Goal: Task Accomplishment & Management: Use online tool/utility

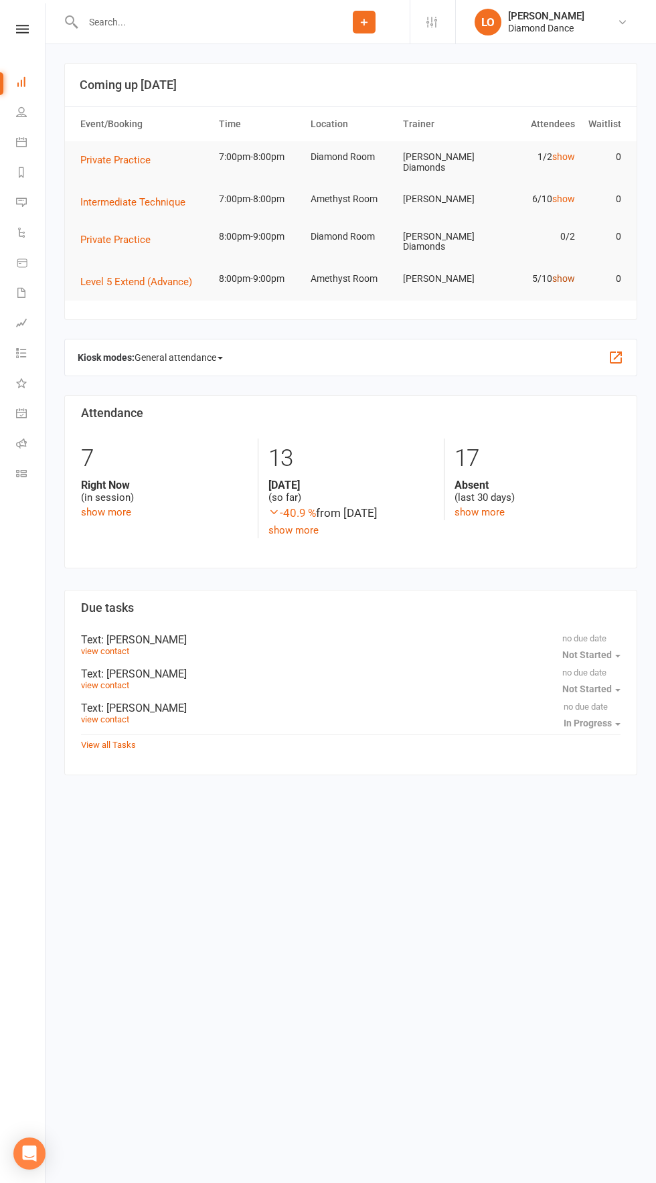
click at [566, 273] on link "show" at bounding box center [563, 278] width 23 height 11
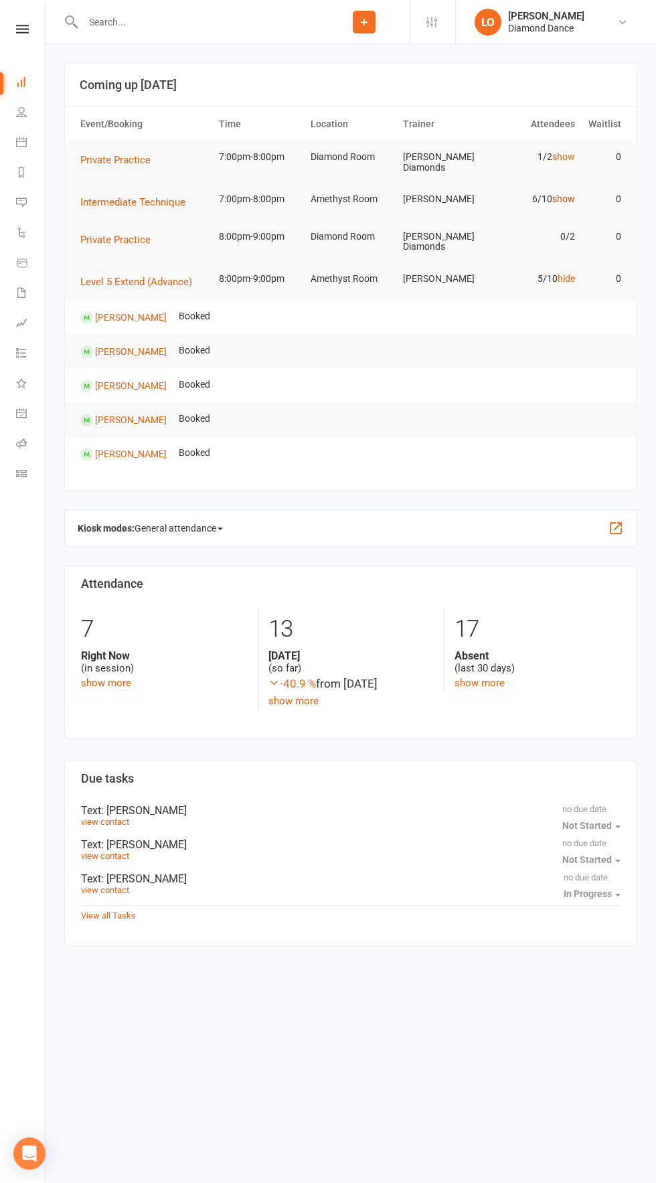
click at [558, 198] on link "show" at bounding box center [563, 199] width 23 height 11
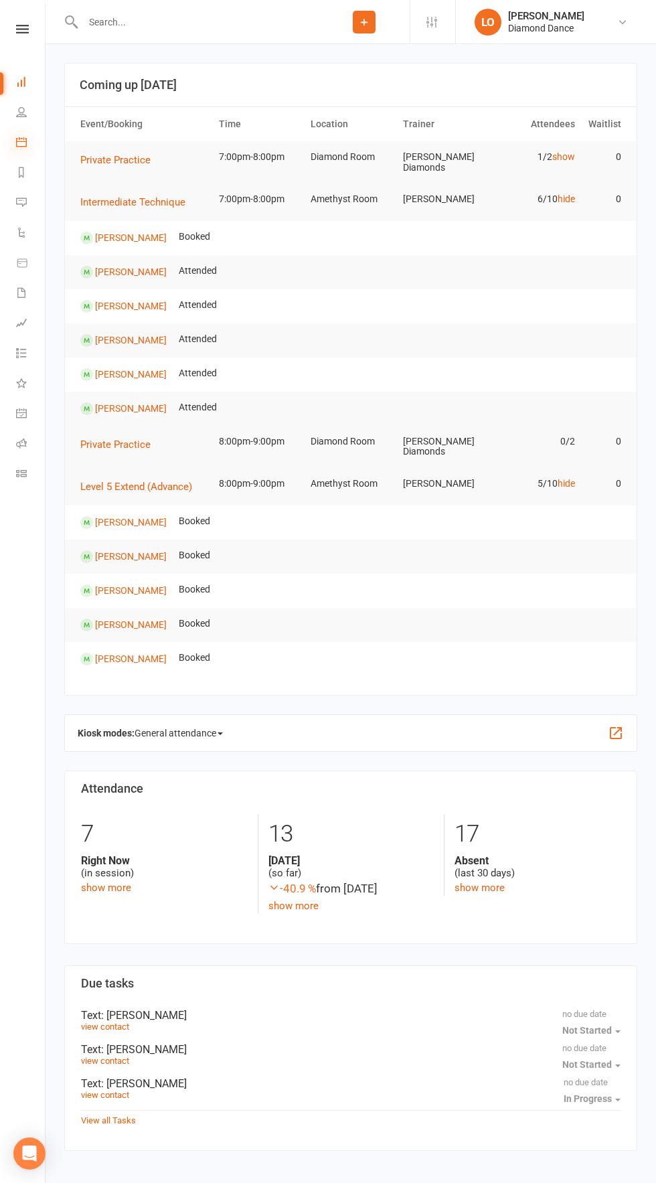
click at [21, 142] on icon at bounding box center [21, 142] width 11 height 11
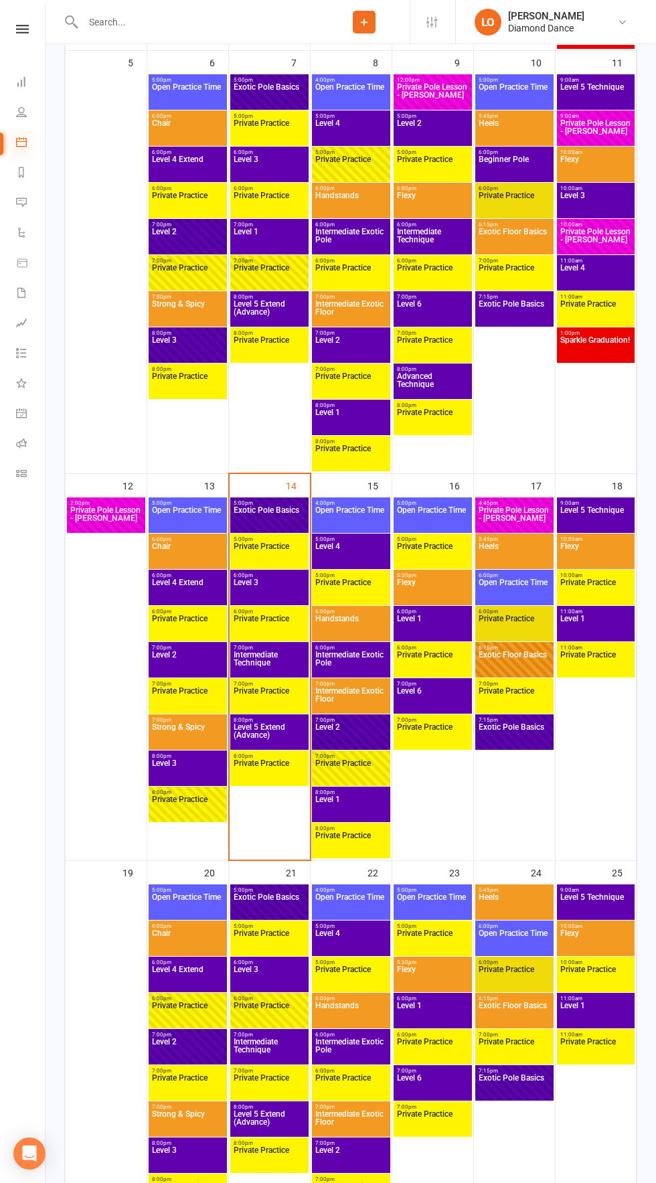
scroll to position [708, 0]
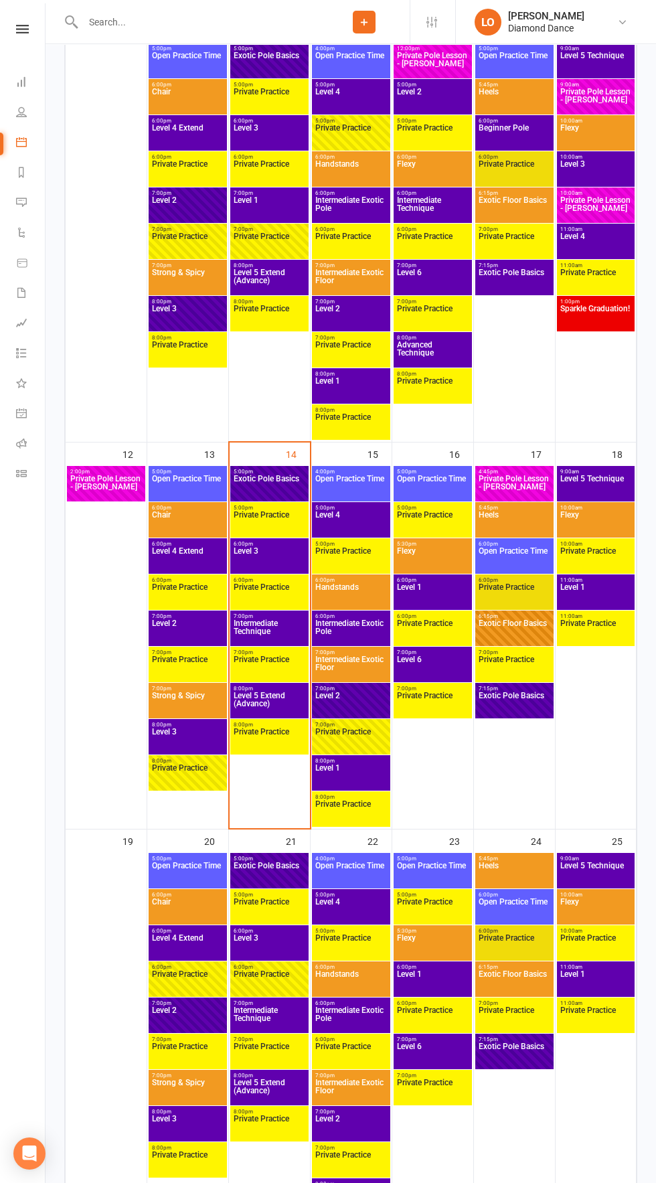
click at [611, 575] on div "11:00am - 12:00pm Level 1" at bounding box center [596, 592] width 78 height 35
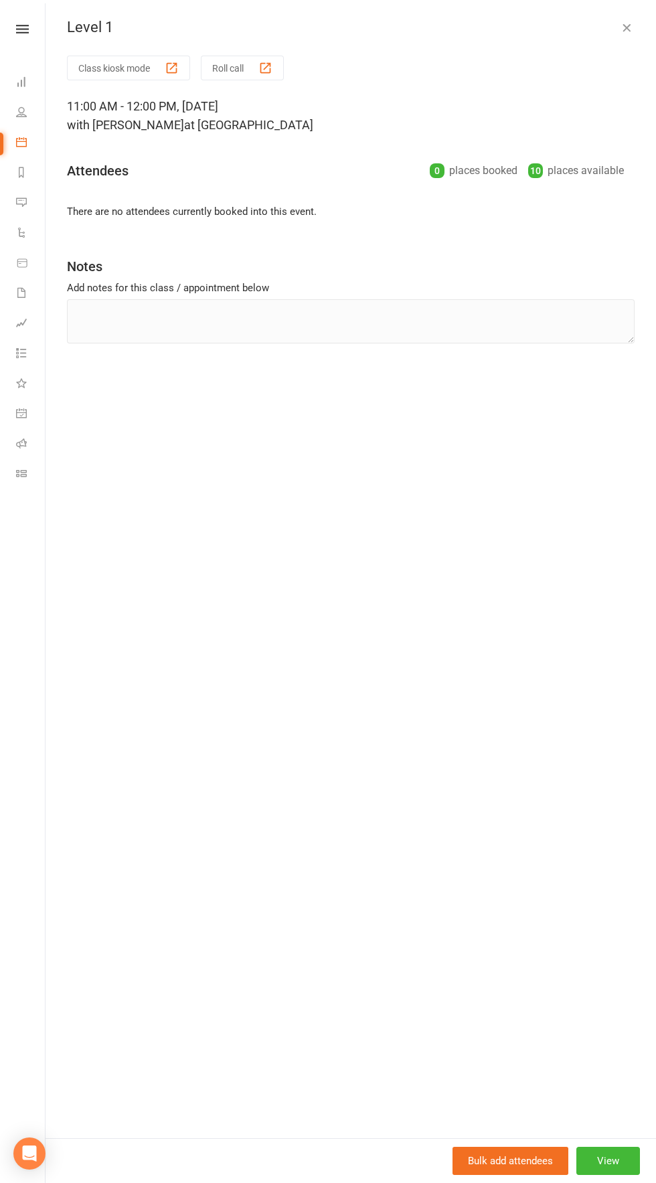
click at [623, 21] on icon "button" at bounding box center [626, 27] width 13 height 13
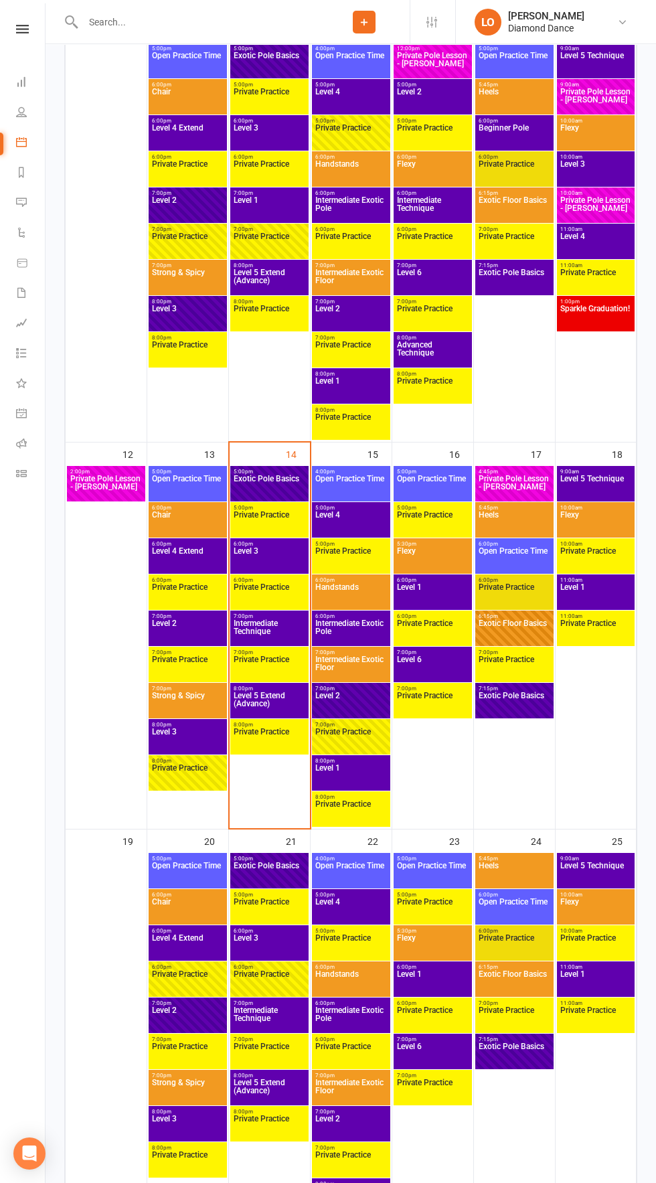
click at [595, 982] on span "Level 1" at bounding box center [596, 982] width 72 height 24
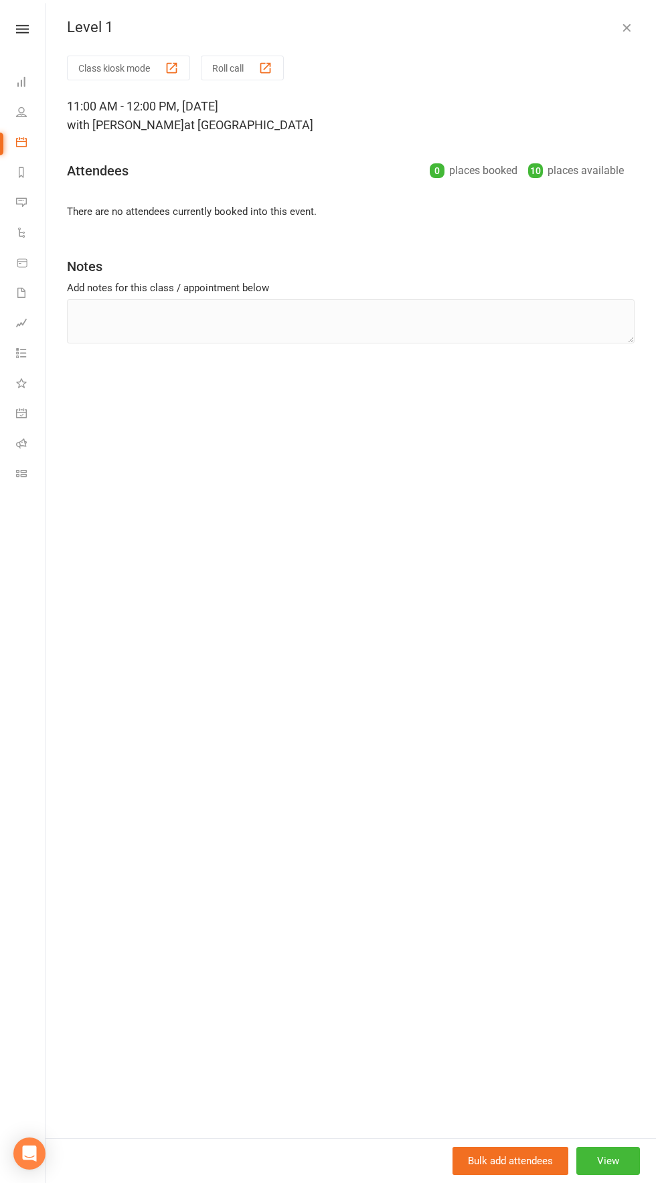
click at [625, 27] on icon "button" at bounding box center [626, 27] width 13 height 13
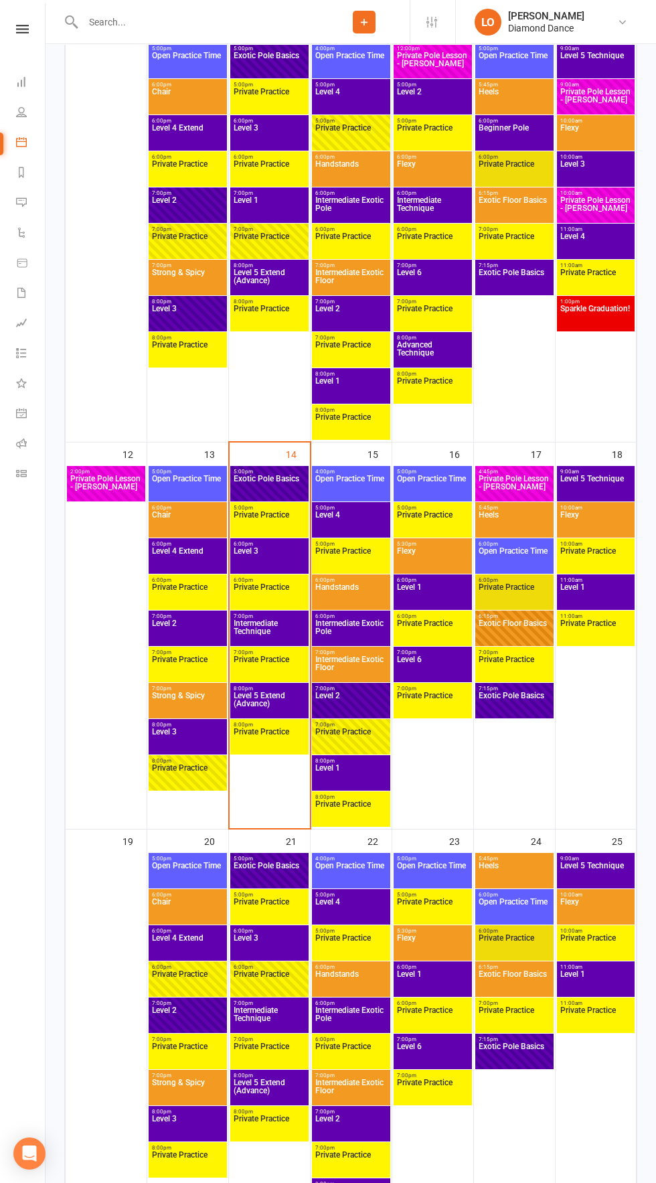
click at [584, 532] on span "Flexy" at bounding box center [596, 523] width 72 height 24
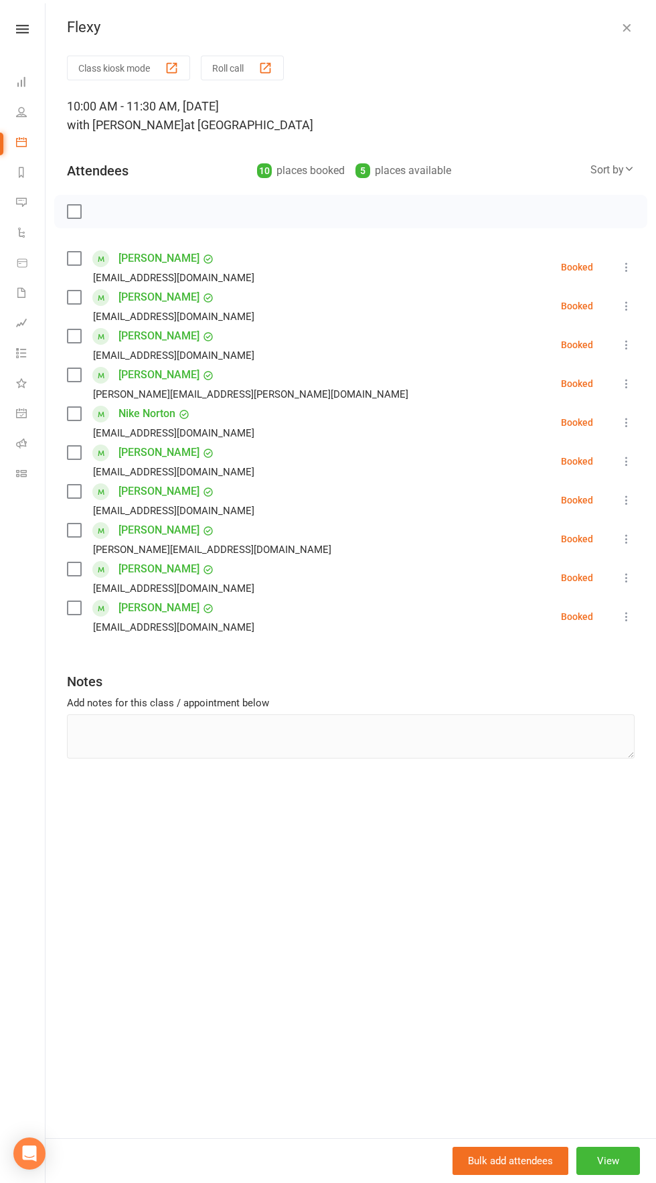
click at [629, 27] on icon "button" at bounding box center [626, 27] width 13 height 13
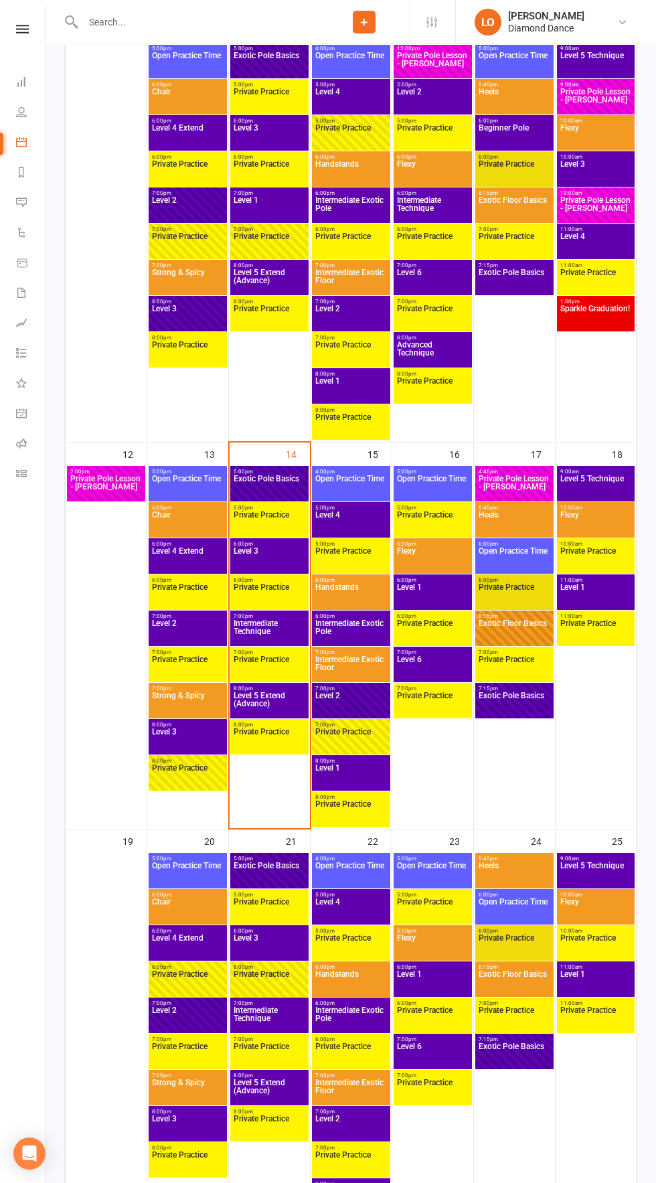
click at [581, 486] on span "Level 5 Technique" at bounding box center [596, 487] width 72 height 24
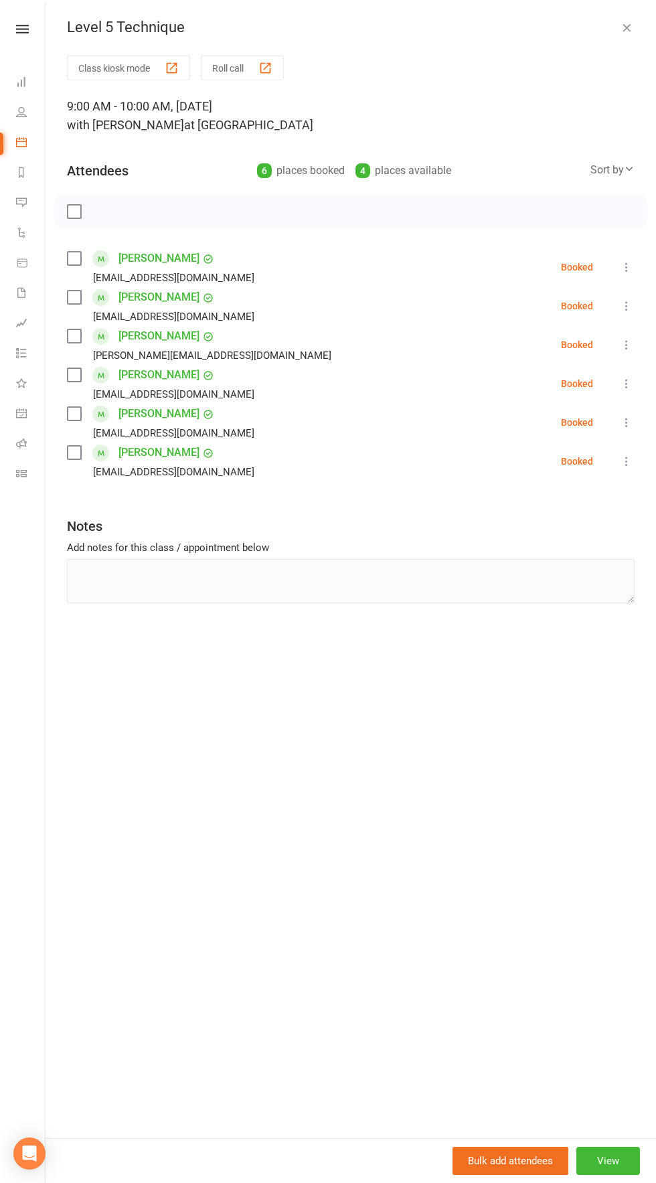
click at [627, 27] on icon "button" at bounding box center [626, 27] width 13 height 13
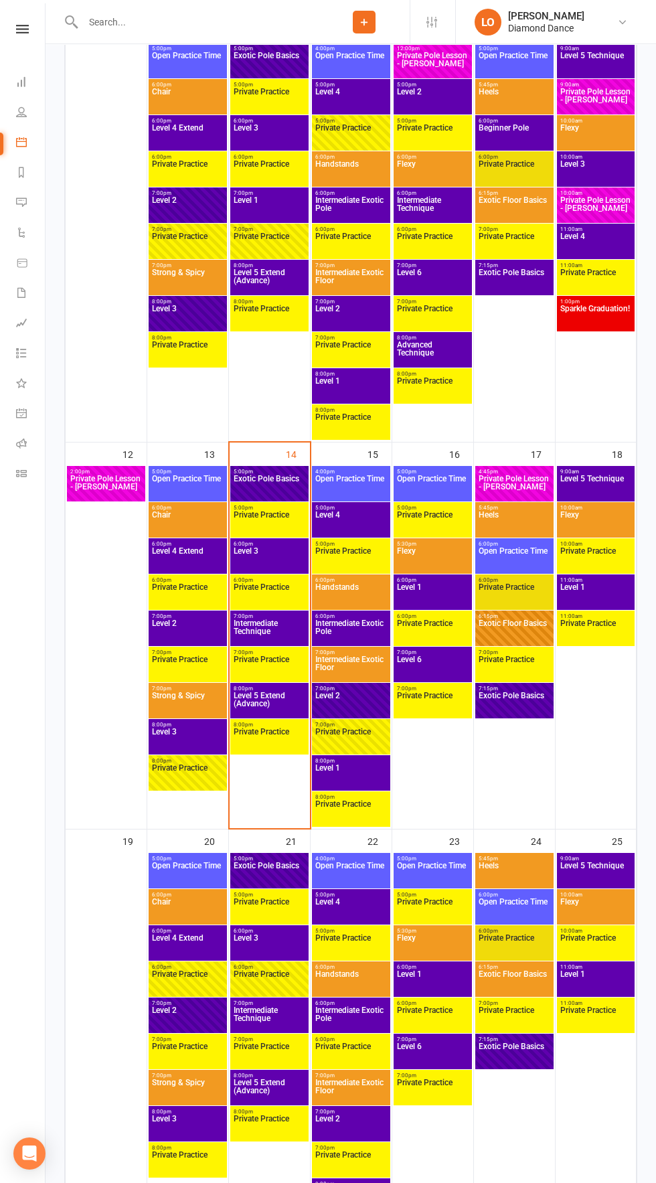
click at [515, 561] on span "Open Practice Time" at bounding box center [514, 559] width 73 height 24
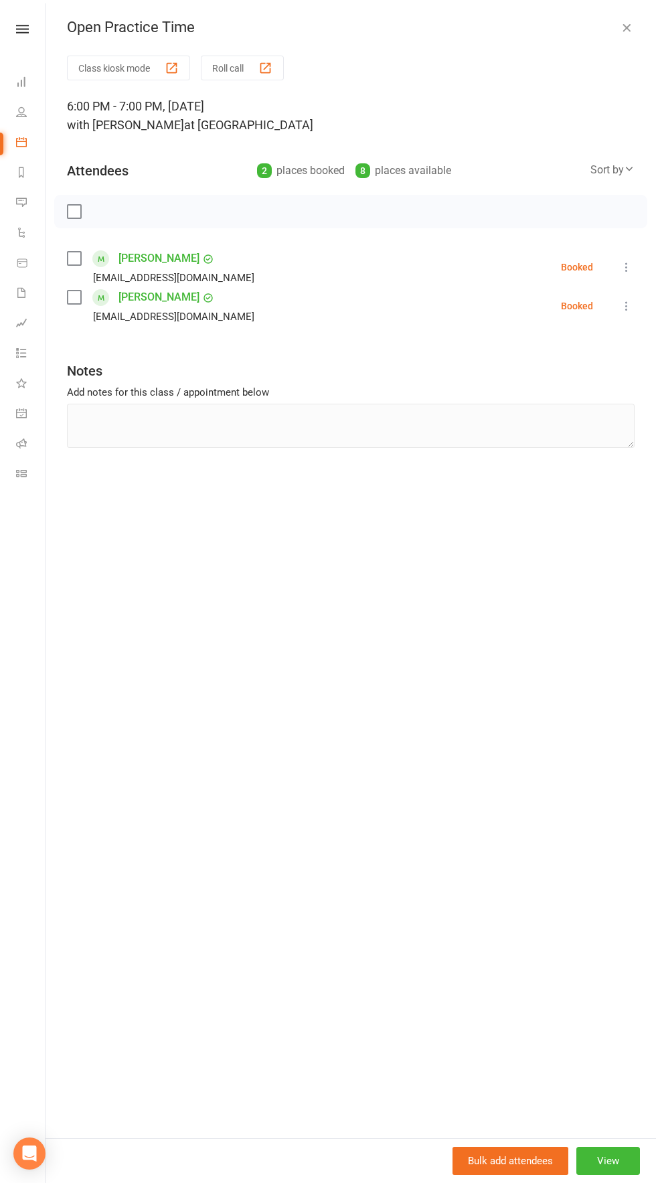
click at [243, 62] on button "Roll call" at bounding box center [242, 68] width 83 height 25
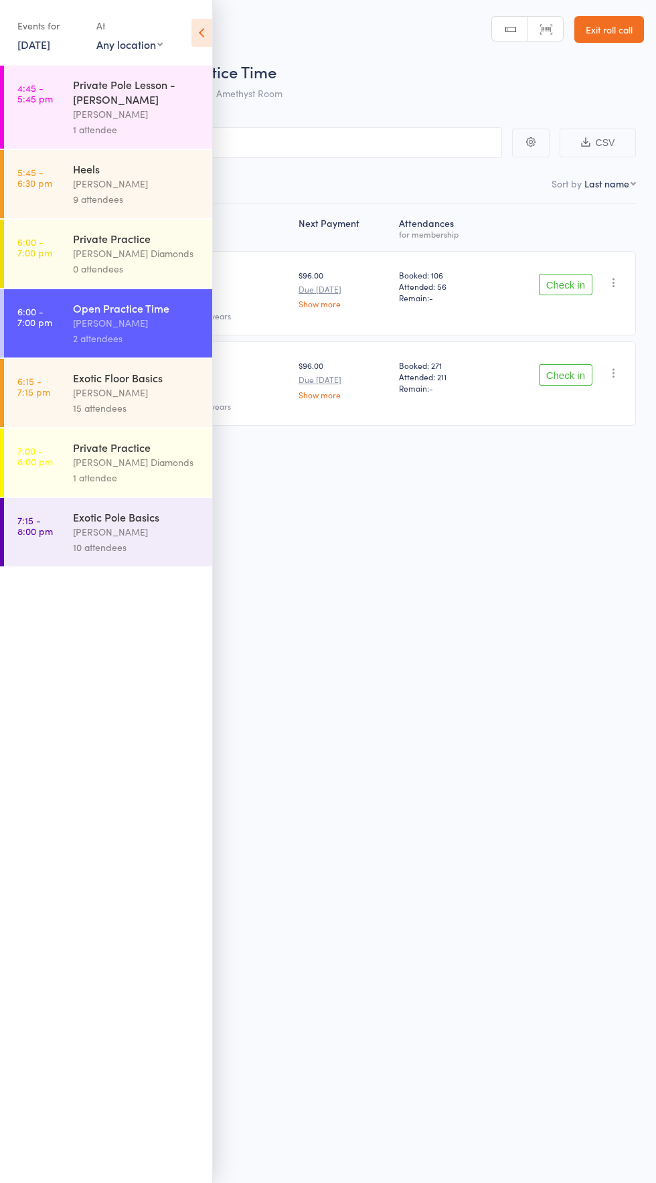
click at [574, 873] on div "Roll Call for Open Practice Time [DATE] 18:00 [PERSON_NAME] Amethyst Room Manua…" at bounding box center [328, 591] width 656 height 1183
click at [200, 29] on icon at bounding box center [202, 33] width 21 height 28
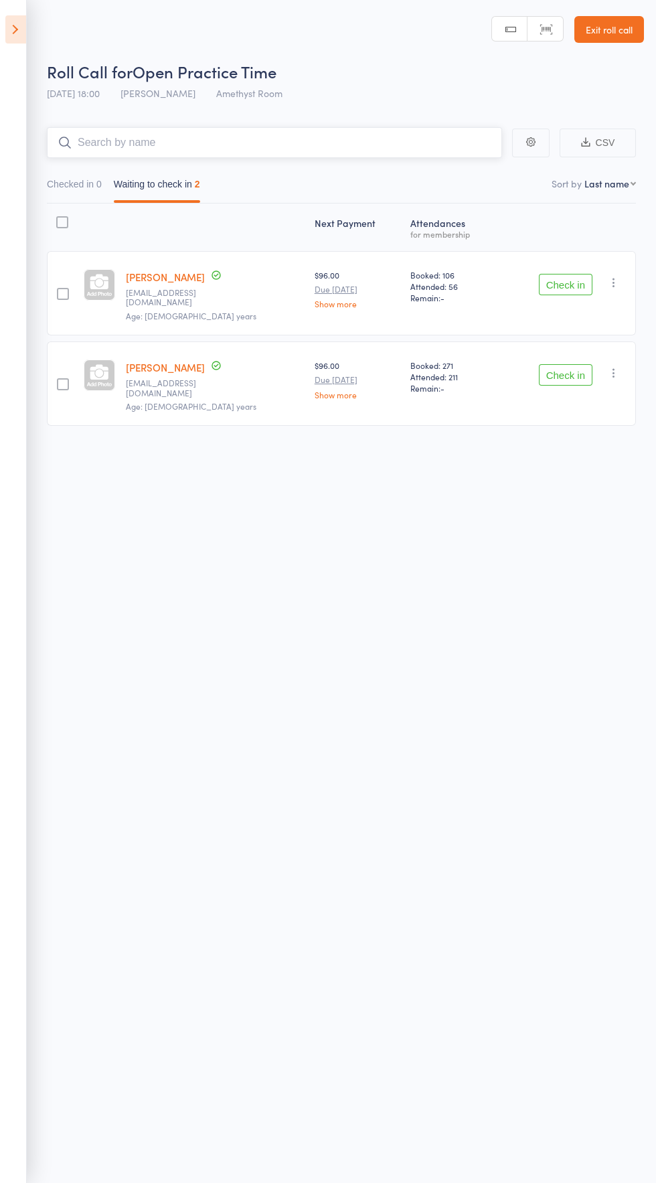
click at [147, 135] on input "search" at bounding box center [274, 142] width 455 height 31
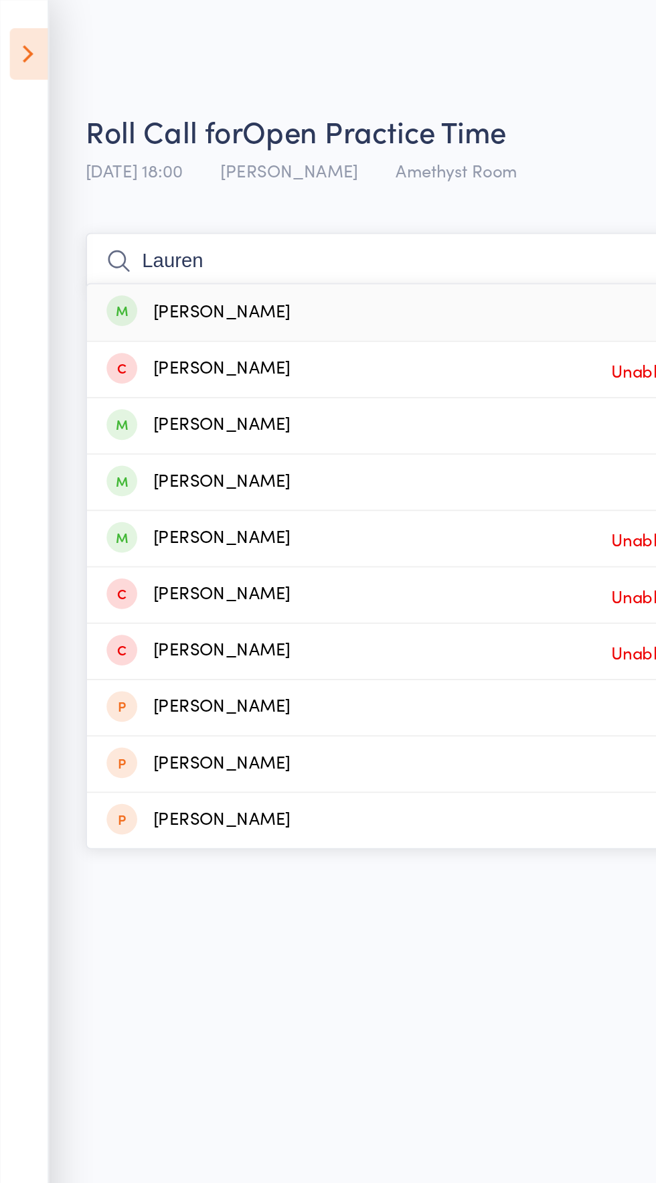
type input "Lauren"
click at [104, 230] on div "[PERSON_NAME]" at bounding box center [108, 232] width 100 height 15
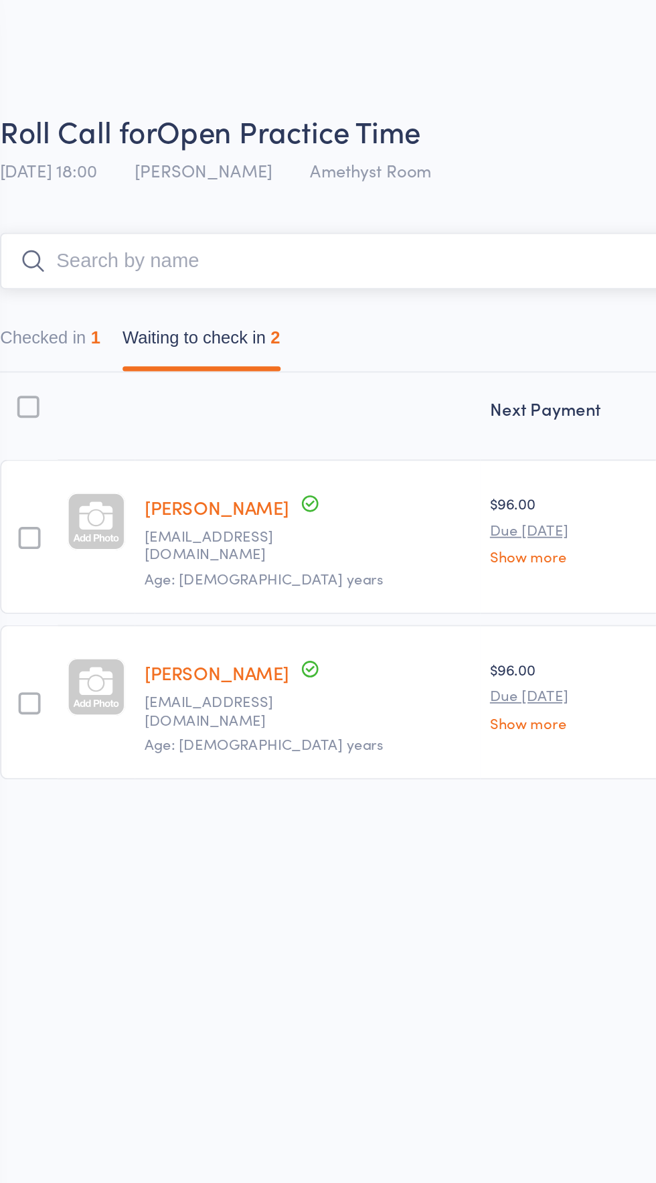
click at [78, 183] on button "Checked in 1" at bounding box center [74, 187] width 55 height 31
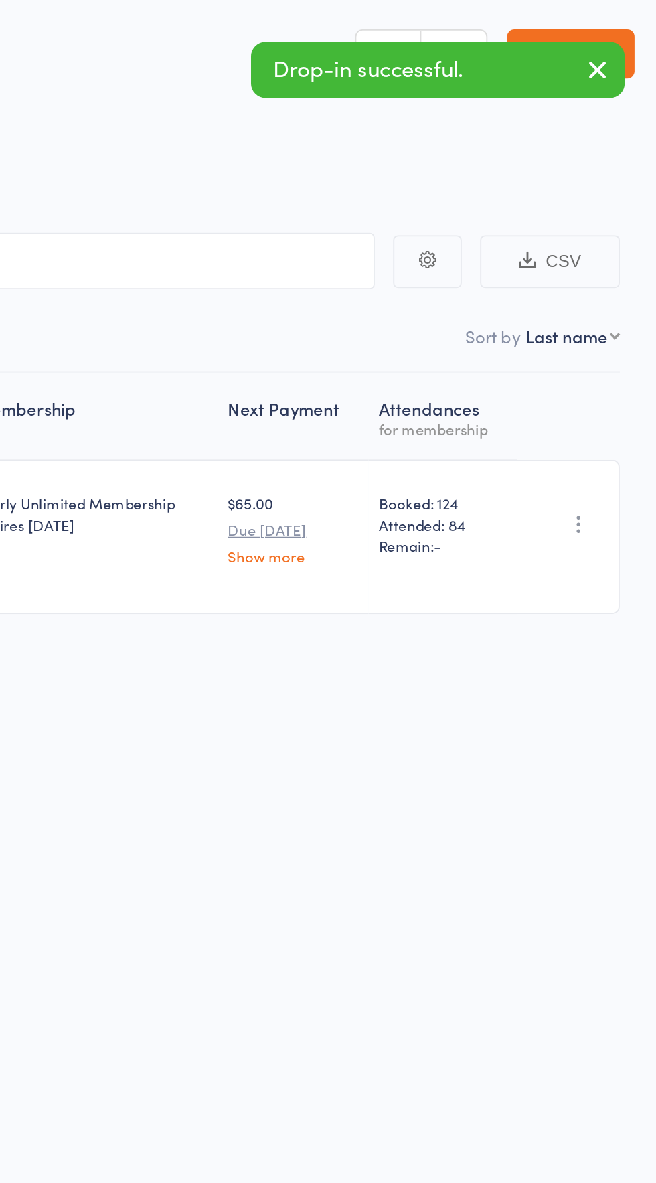
click at [614, 283] on icon "button" at bounding box center [613, 286] width 13 height 13
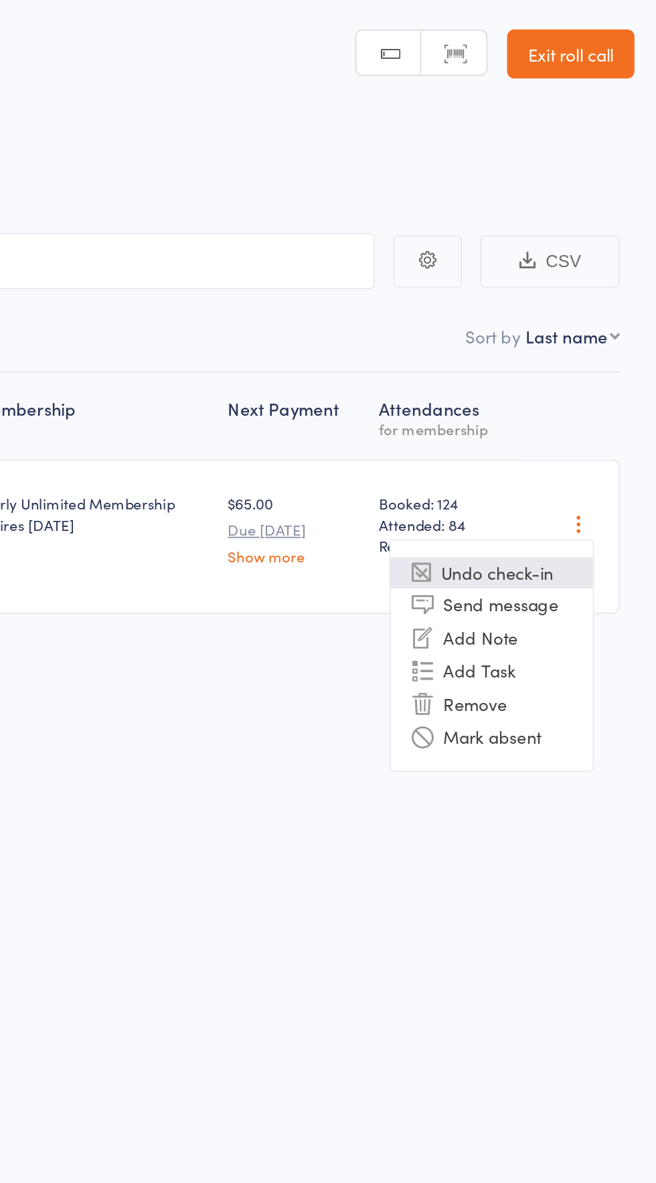
click at [576, 306] on li "Undo check-in" at bounding box center [566, 313] width 110 height 17
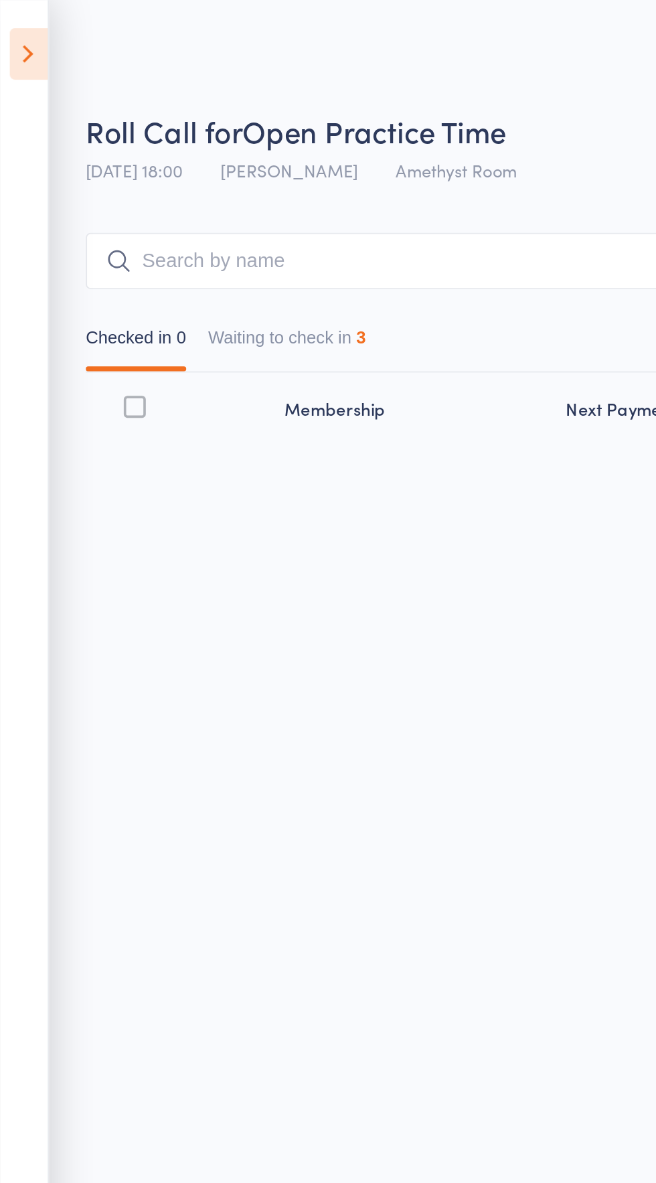
click at [129, 183] on button "Waiting to check in 3" at bounding box center [157, 187] width 86 height 31
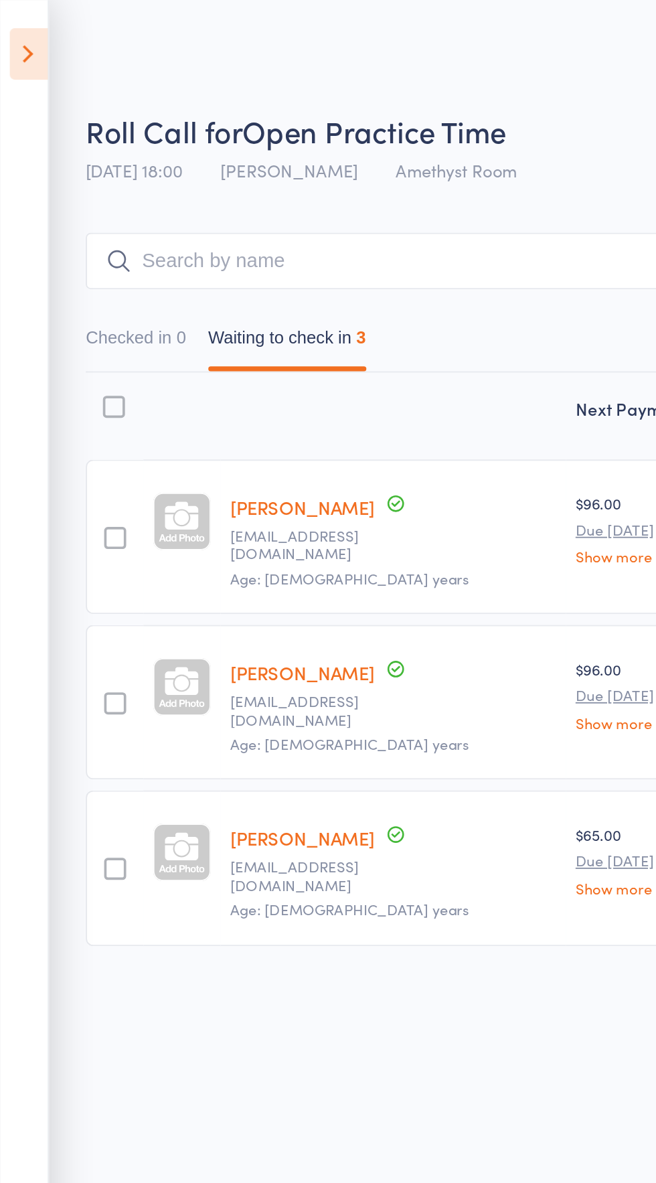
click at [19, 33] on icon at bounding box center [15, 29] width 21 height 28
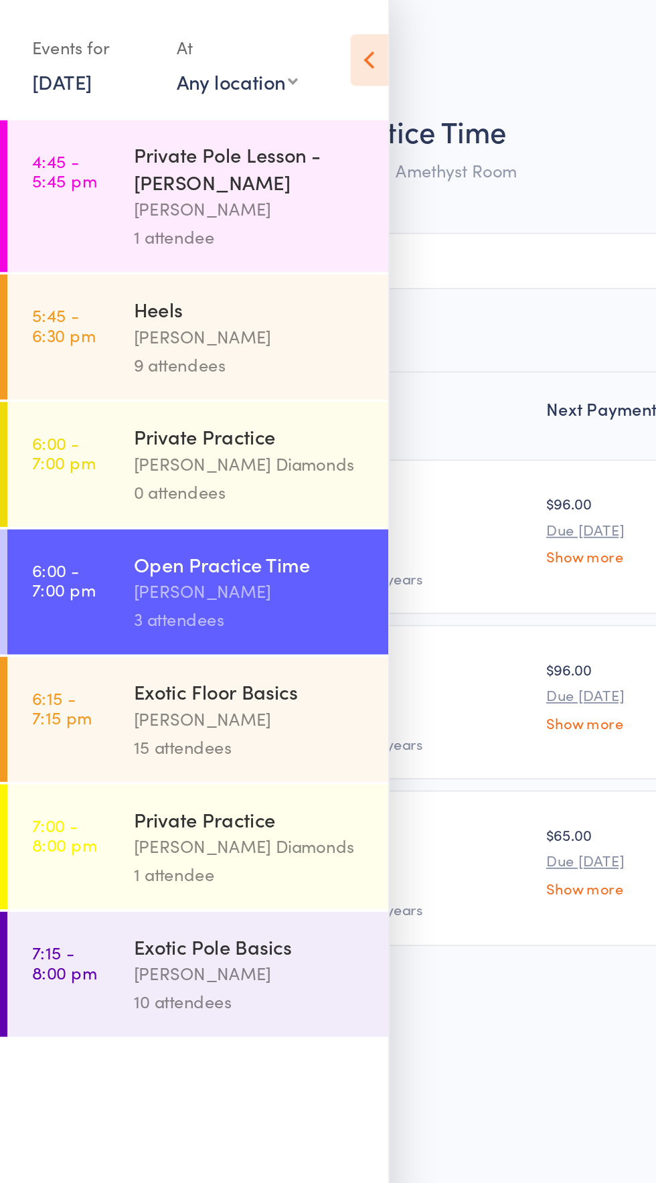
click at [205, 44] on icon at bounding box center [202, 33] width 21 height 28
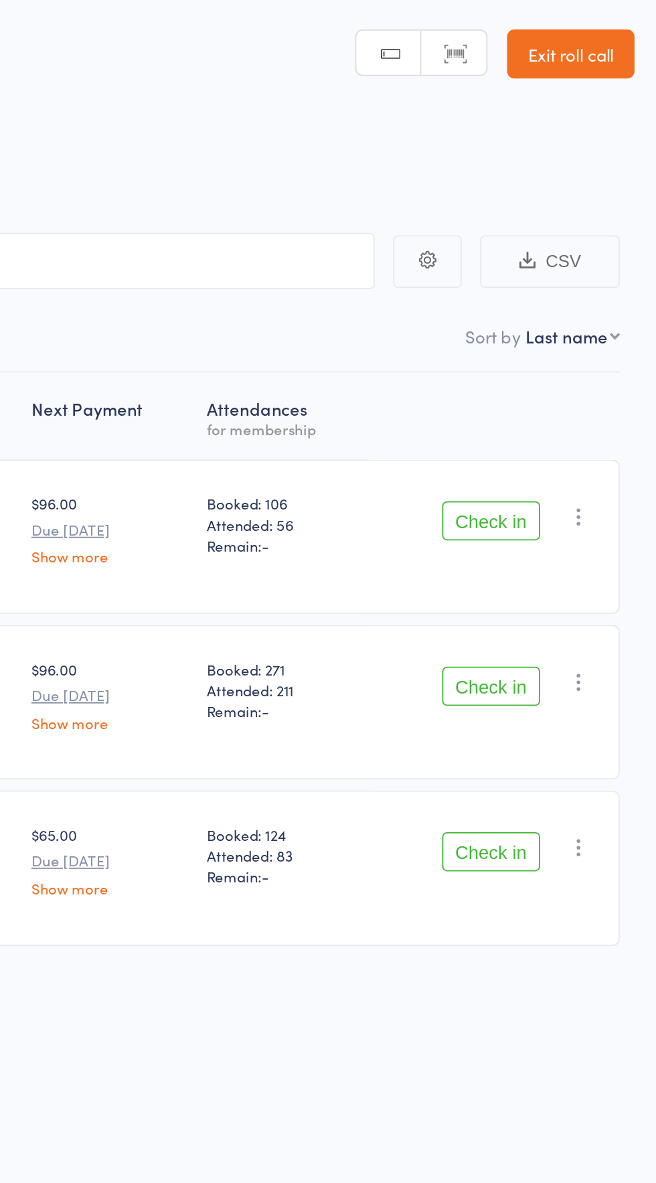
click at [597, 5] on header "Roll Call for Open Practice Time [DATE] 18:00 [PERSON_NAME] Amethyst Room Manua…" at bounding box center [328, 53] width 656 height 107
click at [615, 23] on link "Exit roll call" at bounding box center [610, 29] width 70 height 27
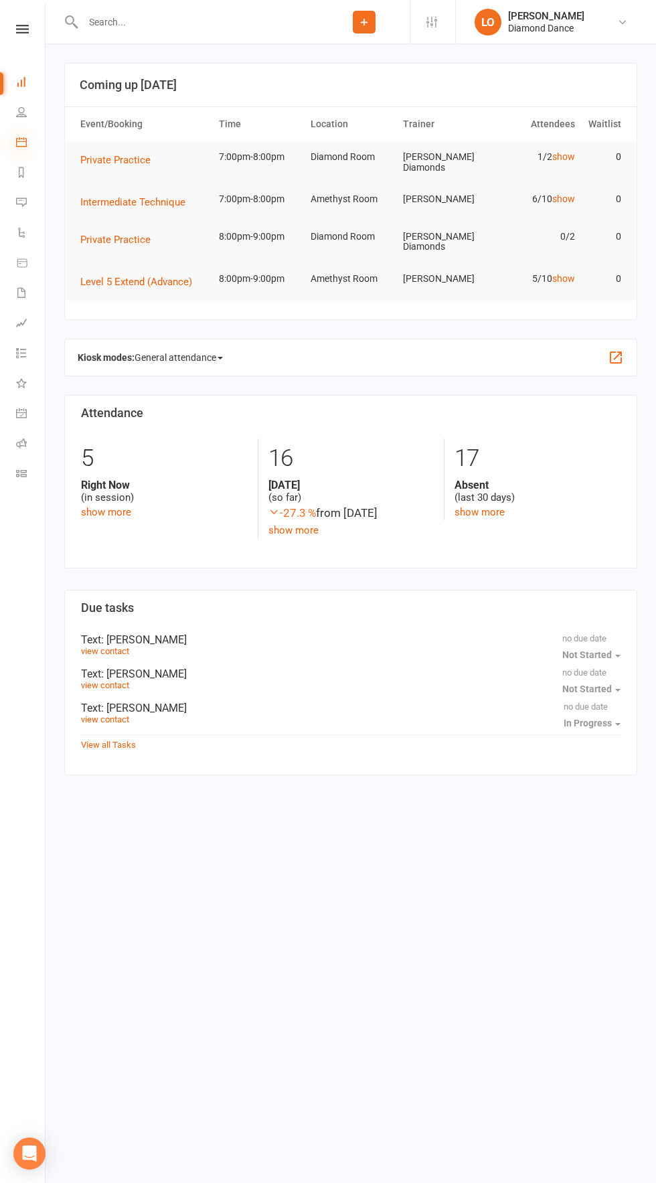
click at [21, 142] on icon at bounding box center [21, 142] width 11 height 11
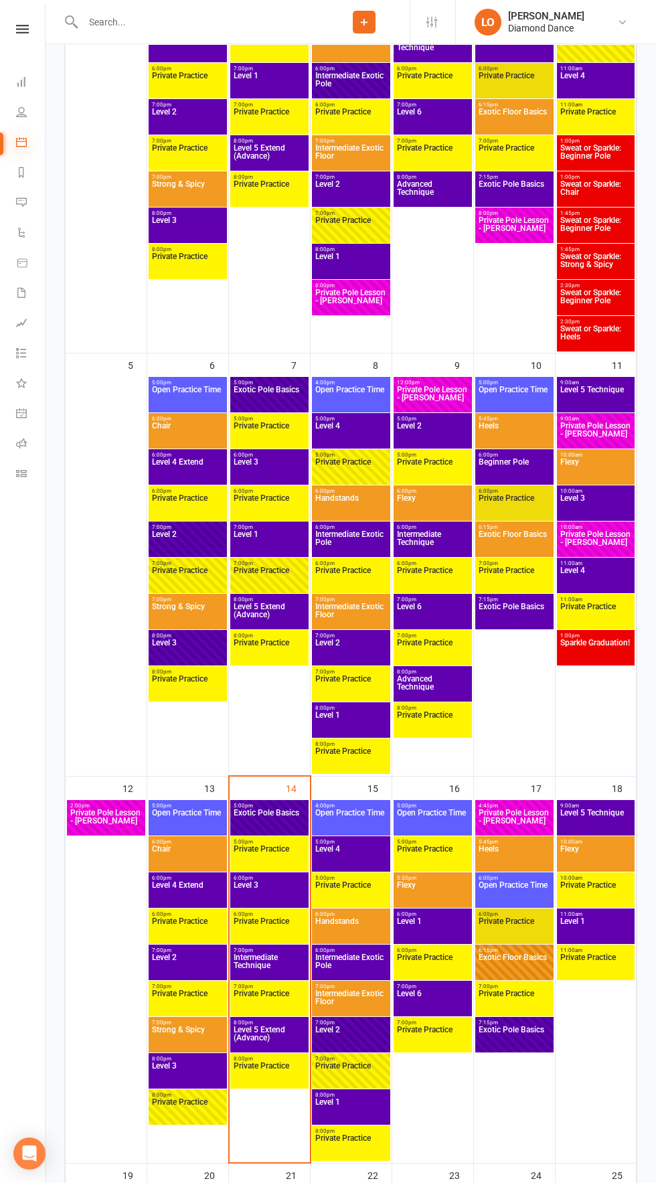
scroll to position [378, 0]
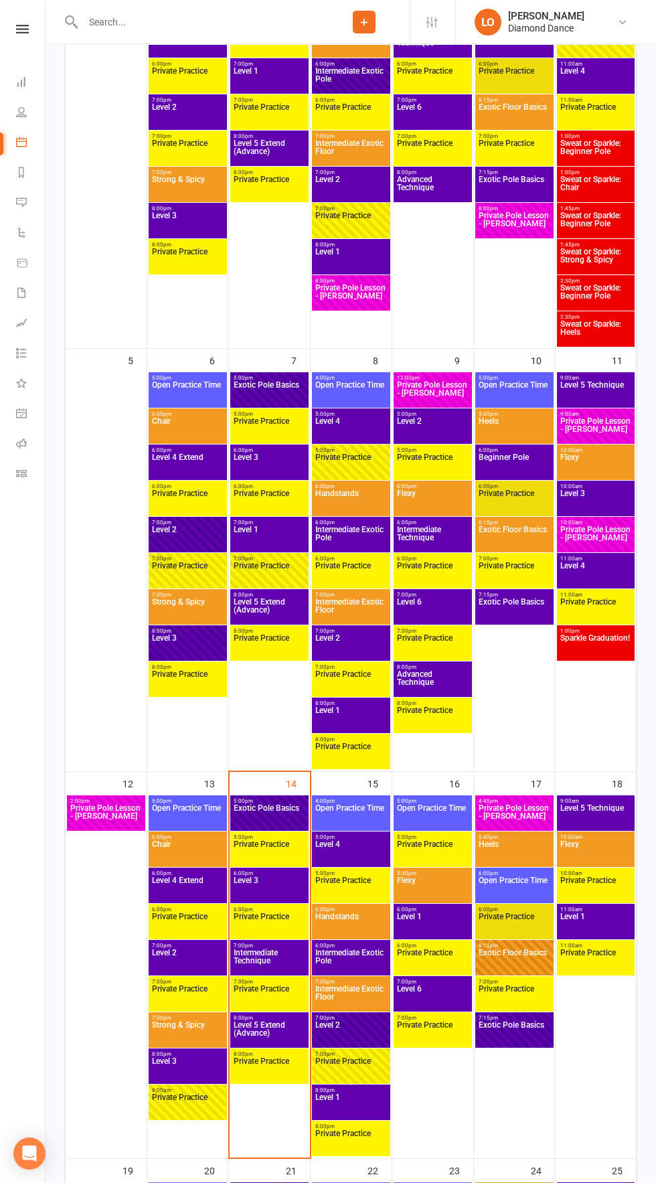
click at [345, 814] on span "Open Practice Time" at bounding box center [351, 816] width 73 height 24
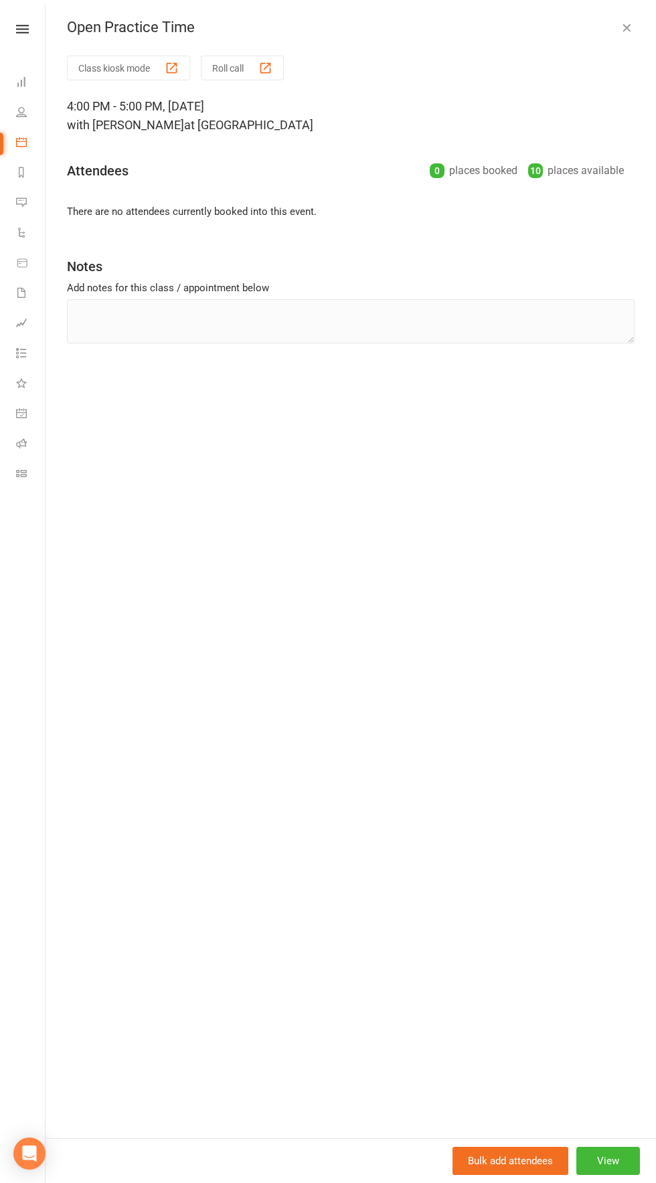
click at [623, 24] on icon "button" at bounding box center [626, 27] width 13 height 13
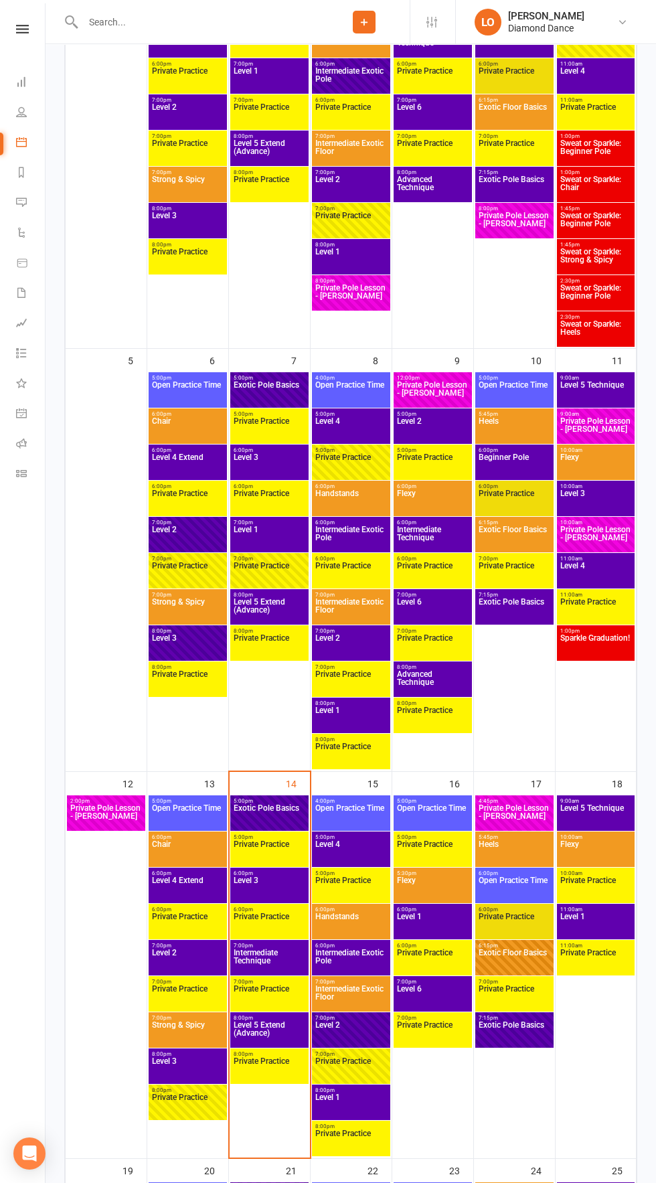
click at [350, 1116] on span "Level 1" at bounding box center [351, 1106] width 73 height 24
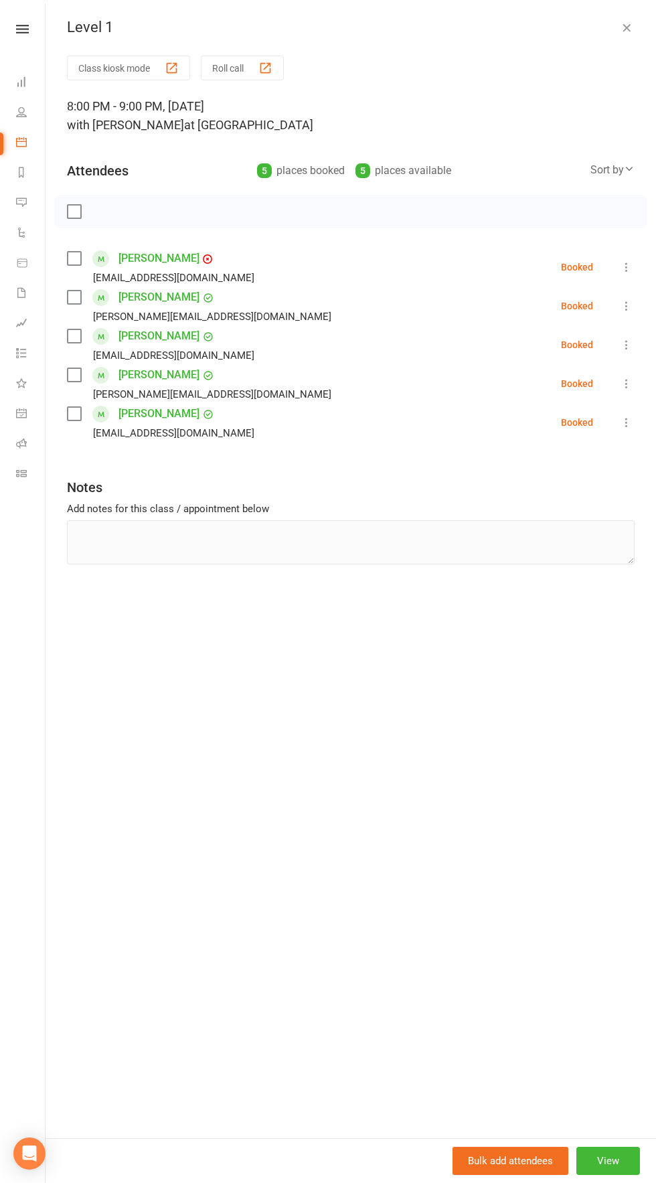
click at [627, 31] on icon "button" at bounding box center [626, 27] width 13 height 13
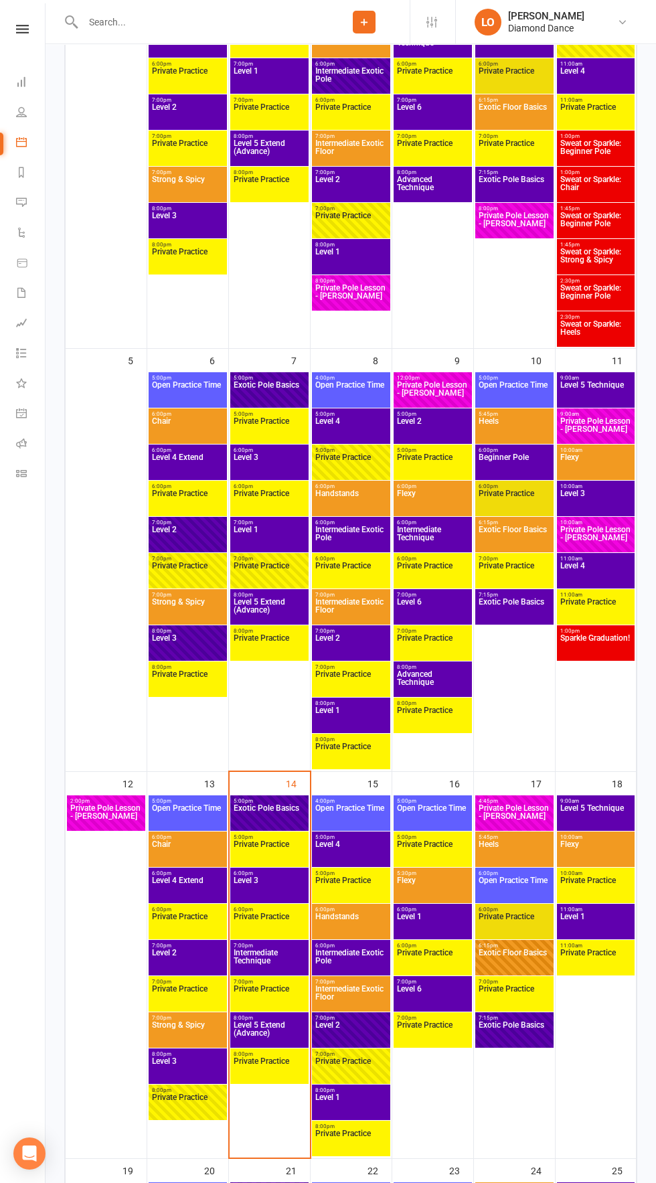
click at [429, 983] on span "7:00pm - 8:00pm" at bounding box center [432, 982] width 73 height 6
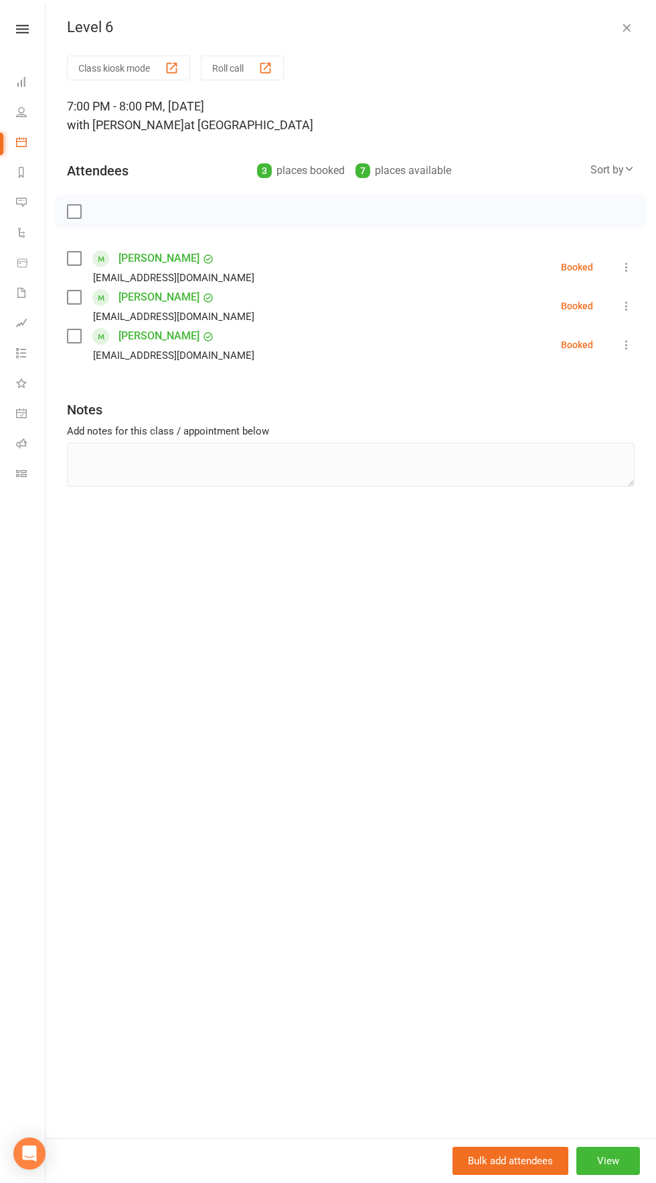
click at [619, 27] on button "button" at bounding box center [627, 27] width 16 height 16
